Goal: Information Seeking & Learning: Understand process/instructions

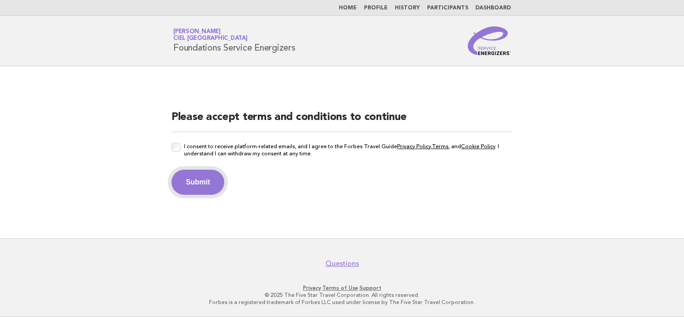
click at [193, 186] on button "Submit" at bounding box center [198, 182] width 53 height 25
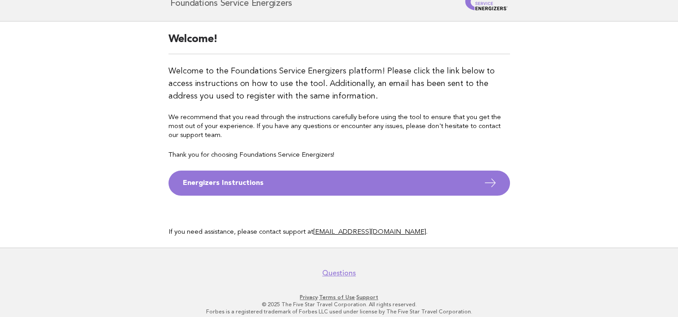
scroll to position [53, 0]
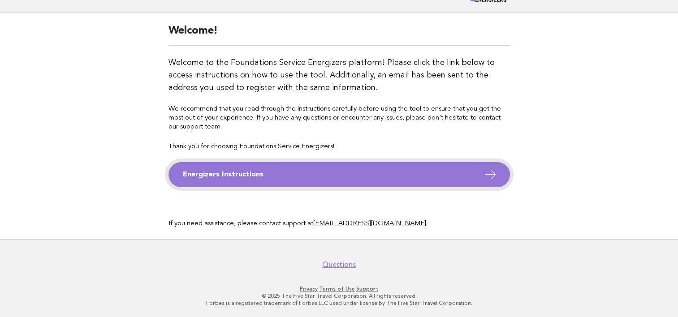
click at [493, 177] on icon at bounding box center [489, 174] width 13 height 13
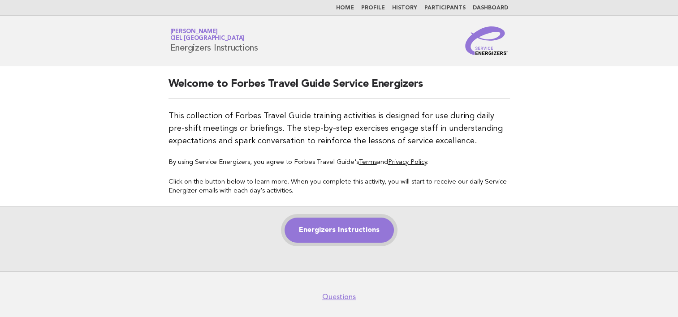
click at [376, 224] on link "Energizers Instructions" at bounding box center [338, 230] width 109 height 25
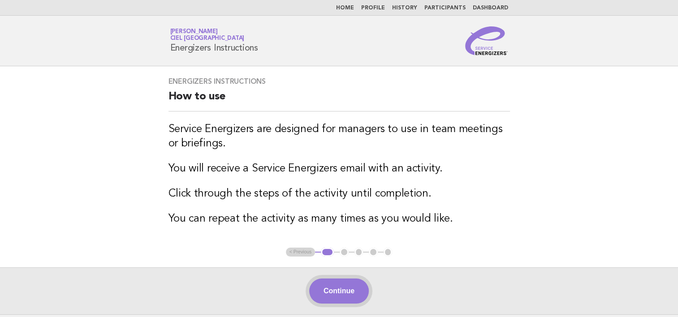
click at [348, 290] on button "Continue" at bounding box center [339, 291] width 60 height 25
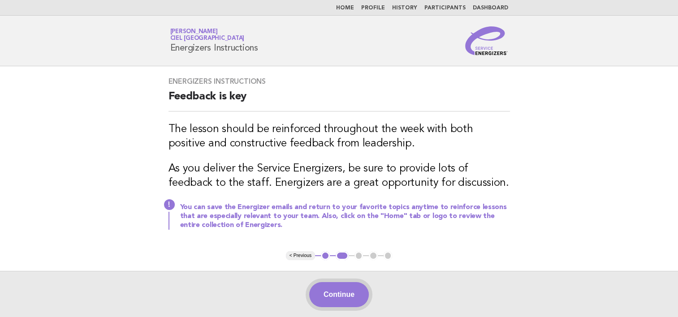
click at [347, 297] on button "Continue" at bounding box center [339, 294] width 60 height 25
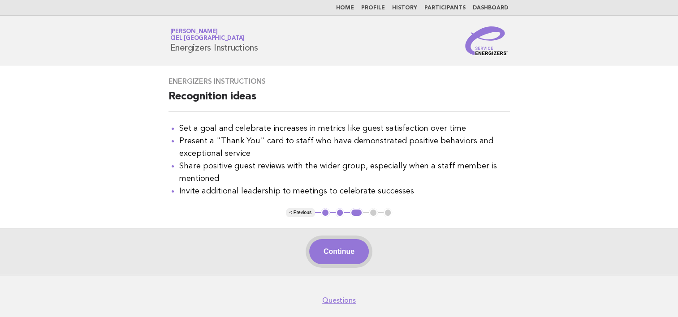
click at [341, 256] on button "Continue" at bounding box center [339, 251] width 60 height 25
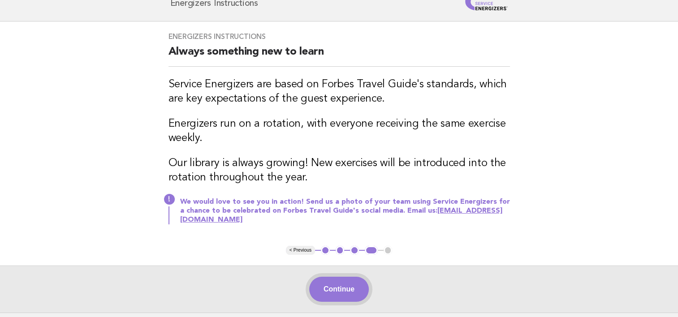
click at [336, 294] on button "Continue" at bounding box center [339, 289] width 60 height 25
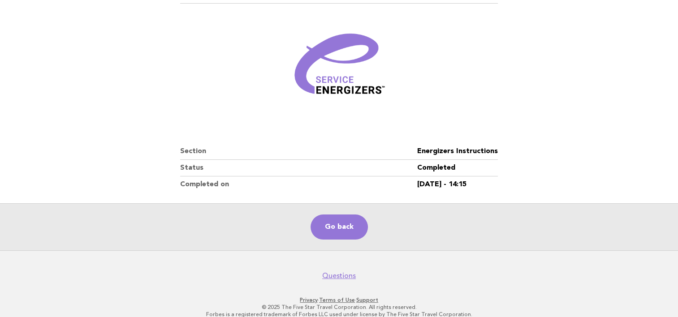
scroll to position [106, 0]
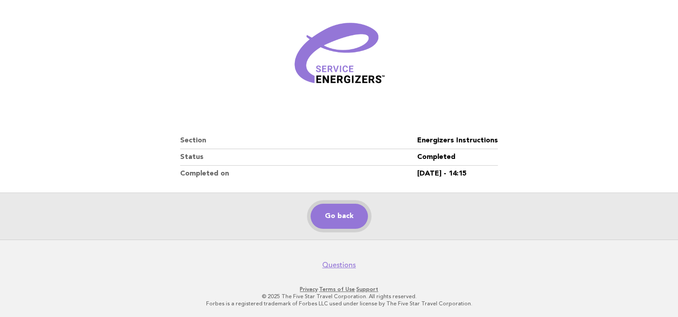
click at [339, 223] on link "Go back" at bounding box center [338, 216] width 57 height 25
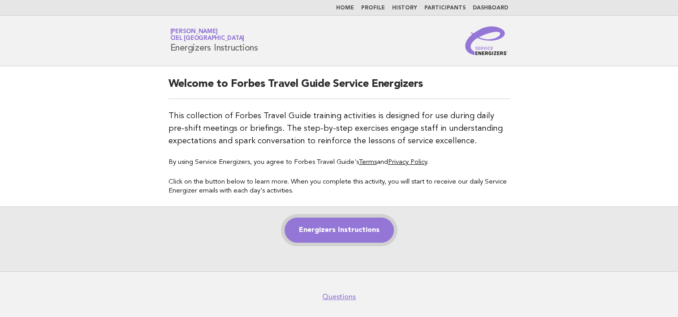
click at [382, 230] on link "Energizers Instructions" at bounding box center [338, 230] width 109 height 25
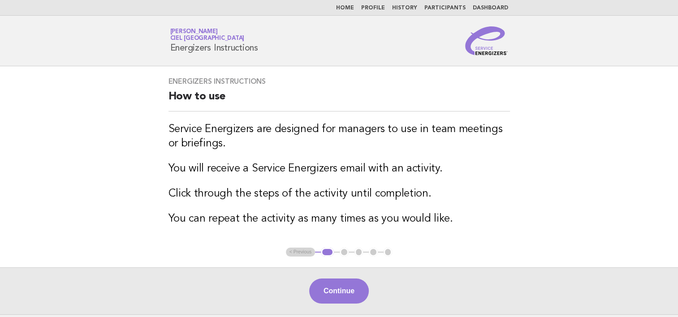
scroll to position [45, 0]
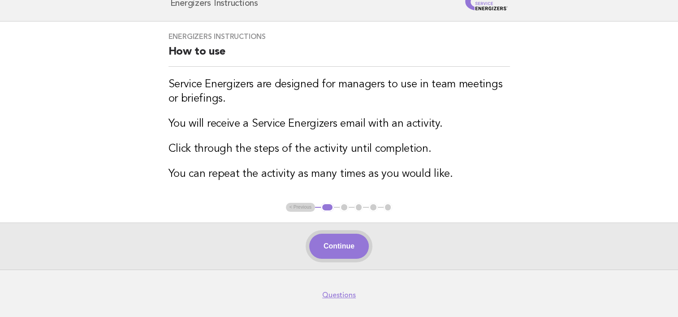
click at [344, 244] on button "Continue" at bounding box center [339, 246] width 60 height 25
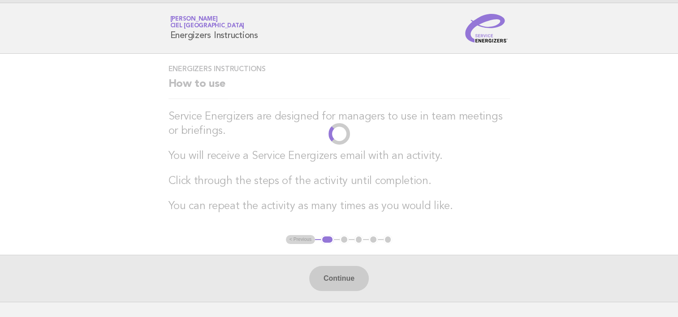
scroll to position [0, 0]
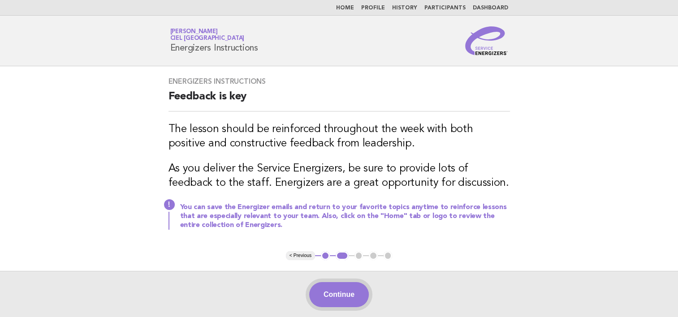
click at [346, 296] on button "Continue" at bounding box center [339, 294] width 60 height 25
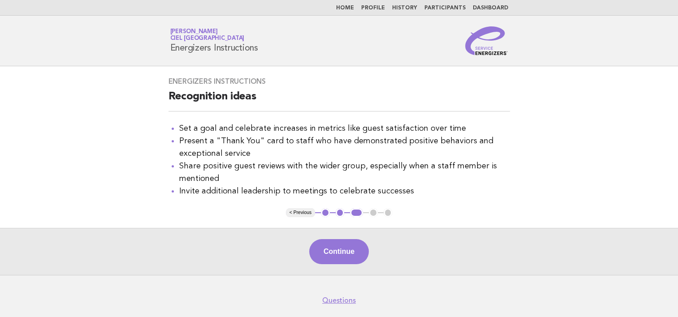
click at [343, 276] on footer "Questions Privacy · Terms of Use · Support © 2025 The Five Star Travel Corporat…" at bounding box center [339, 314] width 678 height 79
click at [337, 260] on button "Continue" at bounding box center [339, 251] width 60 height 25
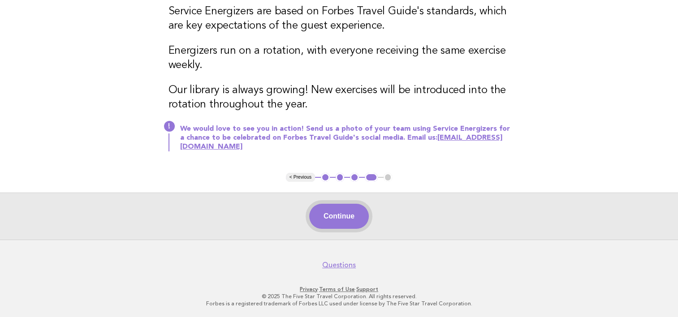
click at [352, 219] on button "Continue" at bounding box center [339, 216] width 60 height 25
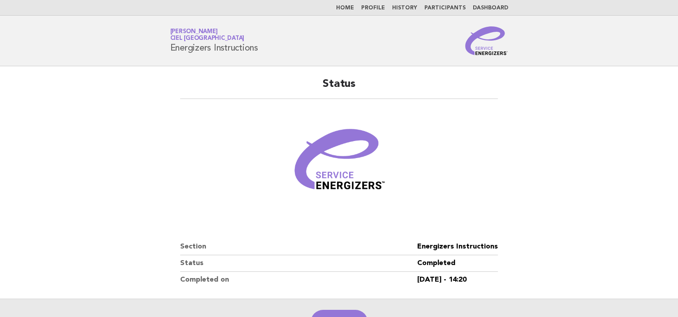
click at [352, 7] on link "Home" at bounding box center [345, 7] width 18 height 5
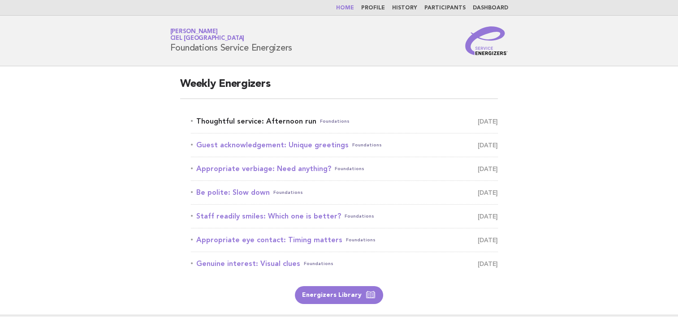
click at [285, 121] on link "Thoughtful service: Afternoon run Foundations [DATE]" at bounding box center [344, 121] width 307 height 13
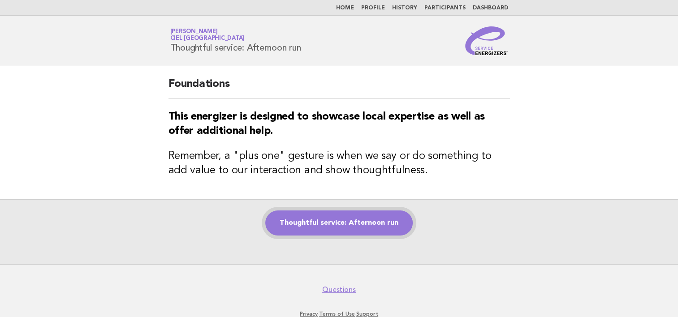
click at [389, 228] on link "Thoughtful service: Afternoon run" at bounding box center [338, 223] width 147 height 25
